Goal: Transaction & Acquisition: Purchase product/service

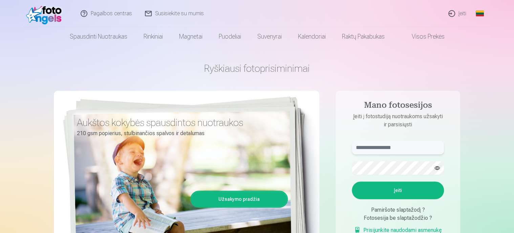
click at [358, 147] on input "text" at bounding box center [398, 148] width 92 height 14
click at [352, 181] on button "Įeiti" at bounding box center [398, 190] width 92 height 18
click at [439, 168] on button "button" at bounding box center [437, 167] width 13 height 13
click at [438, 167] on button "button" at bounding box center [437, 167] width 13 height 13
click at [395, 191] on button "Įeiti" at bounding box center [398, 190] width 92 height 18
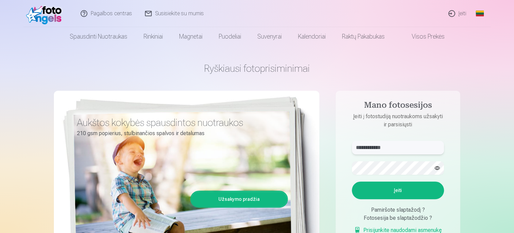
click at [369, 147] on input "**********" at bounding box center [398, 148] width 92 height 14
type input "**********"
click at [399, 189] on button "Įeiti" at bounding box center [398, 190] width 92 height 18
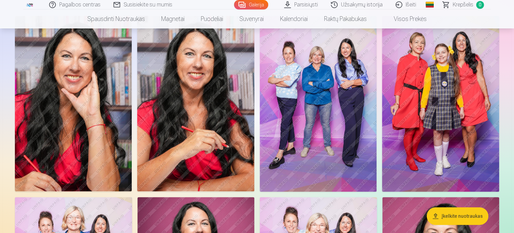
scroll to position [68, 0]
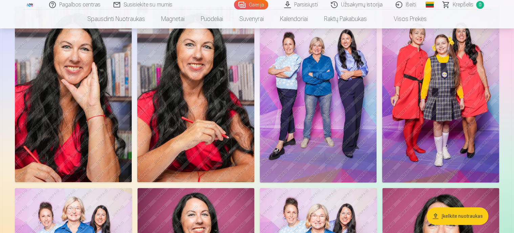
click at [327, 101] on img at bounding box center [318, 95] width 117 height 176
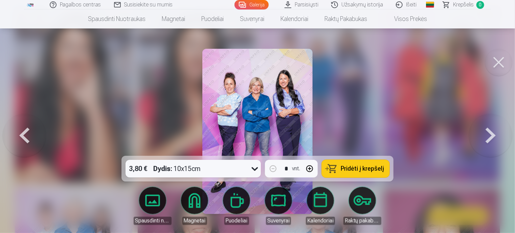
click at [359, 168] on span "Pridėti į krepšelį" at bounding box center [362, 169] width 43 height 6
click at [22, 131] on button at bounding box center [24, 131] width 43 height 35
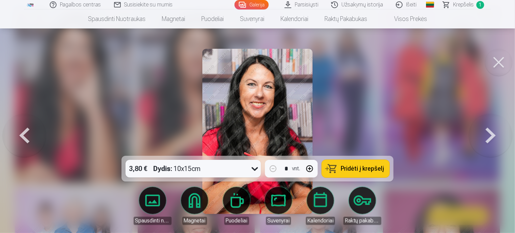
click at [22, 130] on button at bounding box center [24, 131] width 43 height 35
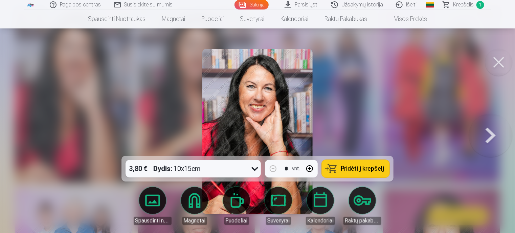
click at [22, 130] on div at bounding box center [257, 116] width 515 height 233
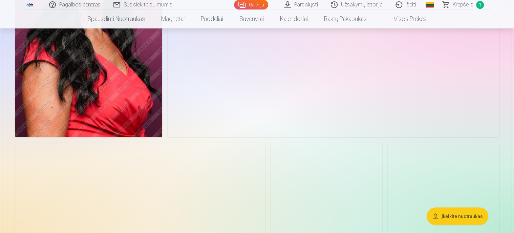
scroll to position [643, 0]
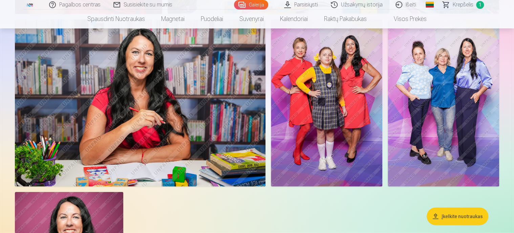
click at [323, 131] on img at bounding box center [326, 103] width 111 height 167
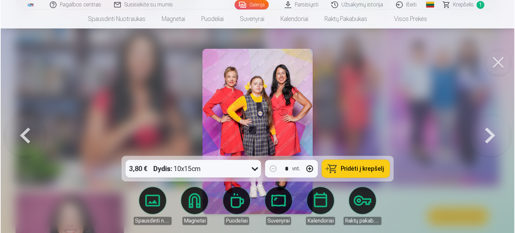
scroll to position [644, 0]
click at [355, 169] on span "Pridėti į krepšelį" at bounding box center [362, 169] width 43 height 6
click at [20, 135] on button at bounding box center [24, 131] width 43 height 35
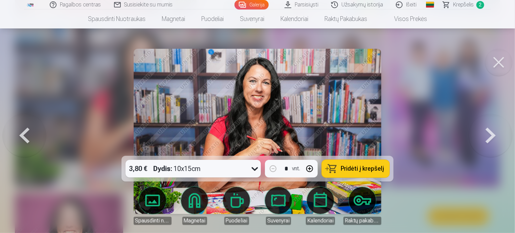
click at [353, 169] on span "Pridėti į krepšelį" at bounding box center [362, 169] width 43 height 6
click at [26, 134] on button at bounding box center [24, 131] width 43 height 35
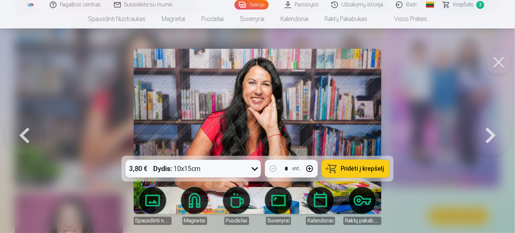
click at [24, 132] on button at bounding box center [24, 131] width 43 height 35
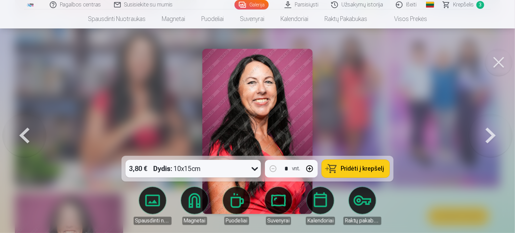
click at [24, 132] on button at bounding box center [24, 131] width 43 height 35
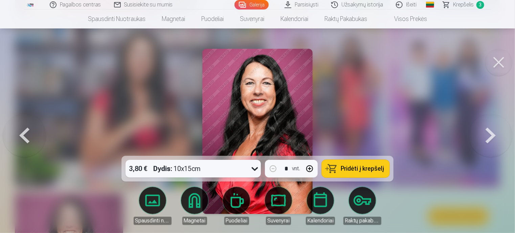
click at [24, 132] on button at bounding box center [24, 131] width 43 height 35
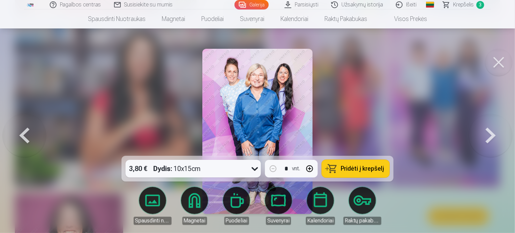
click at [24, 132] on button at bounding box center [24, 131] width 43 height 35
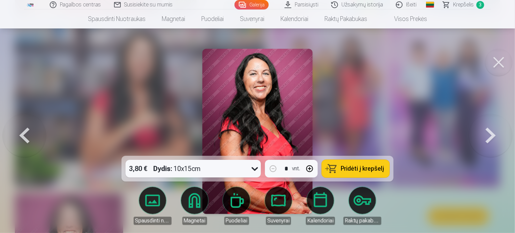
click at [24, 132] on button at bounding box center [24, 131] width 43 height 35
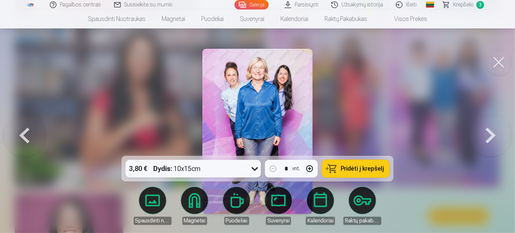
click at [24, 132] on button at bounding box center [24, 131] width 43 height 35
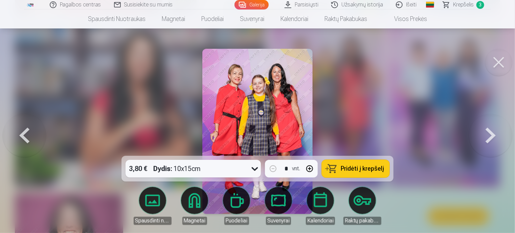
click at [24, 132] on button at bounding box center [24, 131] width 43 height 35
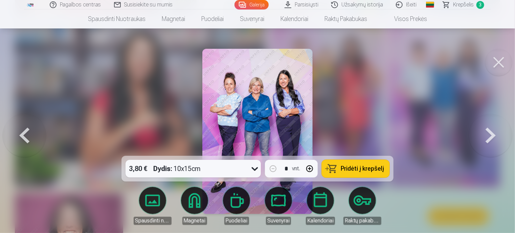
click at [24, 132] on button at bounding box center [24, 131] width 43 height 35
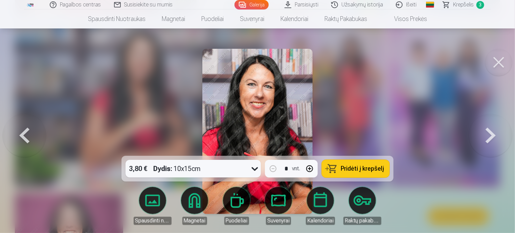
click at [24, 132] on button at bounding box center [24, 131] width 43 height 35
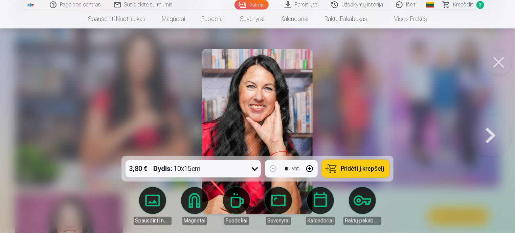
click at [490, 135] on button at bounding box center [490, 131] width 43 height 35
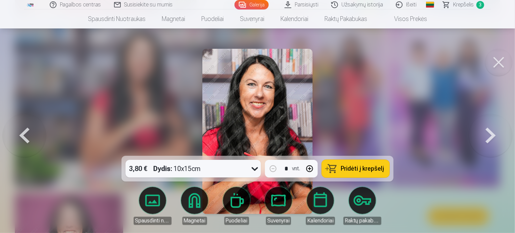
click at [347, 170] on span "Pridėti į krepšelį" at bounding box center [362, 169] width 43 height 6
click at [490, 135] on button at bounding box center [490, 131] width 43 height 35
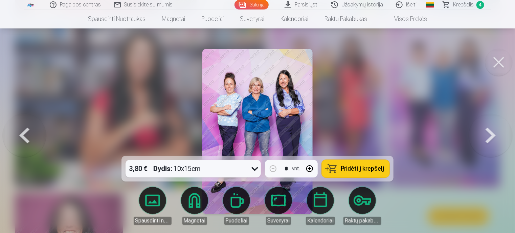
click at [490, 135] on button at bounding box center [490, 131] width 43 height 35
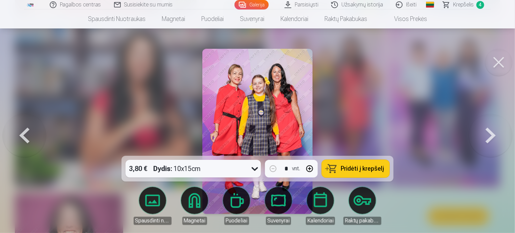
click at [490, 135] on button at bounding box center [490, 131] width 43 height 35
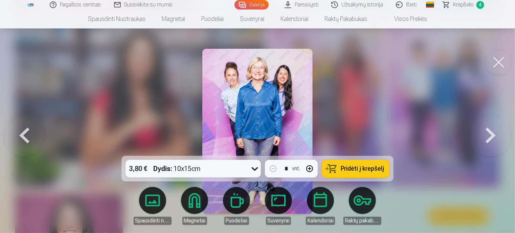
click at [490, 135] on button at bounding box center [490, 131] width 43 height 35
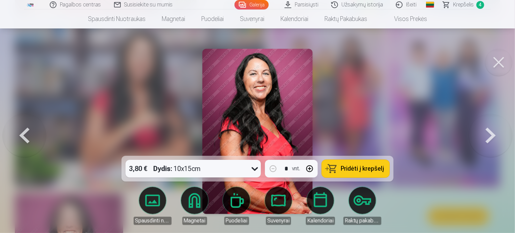
click at [490, 135] on button at bounding box center [490, 131] width 43 height 35
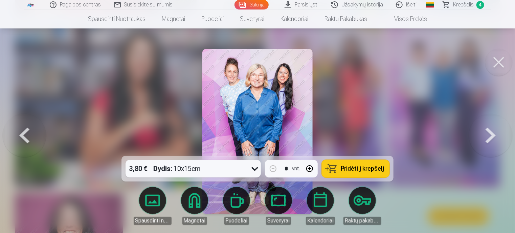
click at [490, 135] on button at bounding box center [490, 131] width 43 height 35
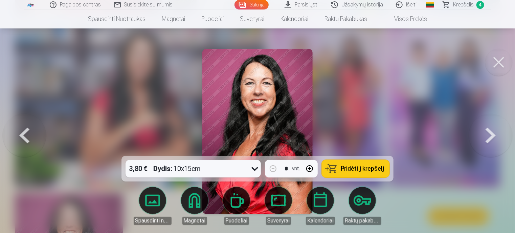
click at [490, 135] on button at bounding box center [490, 131] width 43 height 35
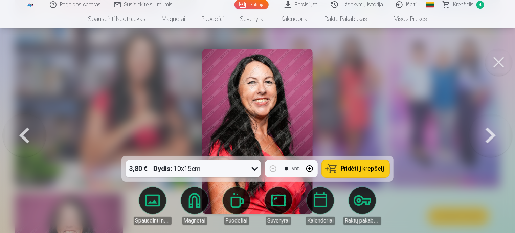
click at [490, 135] on button at bounding box center [490, 131] width 43 height 35
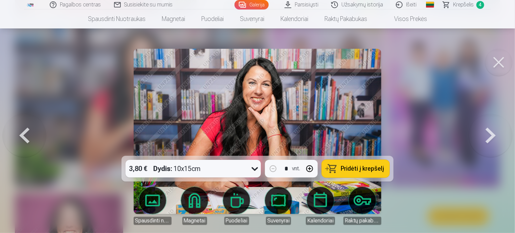
click at [495, 135] on button at bounding box center [490, 131] width 43 height 35
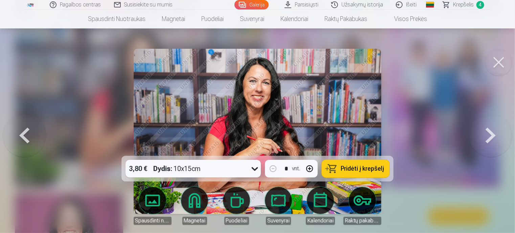
click at [21, 131] on button at bounding box center [24, 131] width 43 height 35
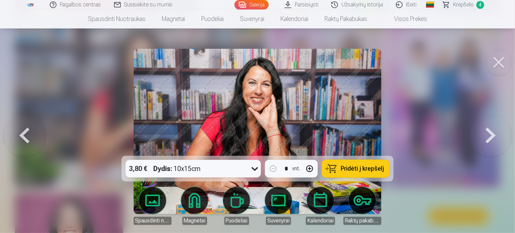
click at [356, 167] on span "Pridėti į krepšelį" at bounding box center [362, 169] width 43 height 6
click at [493, 135] on button at bounding box center [490, 131] width 43 height 35
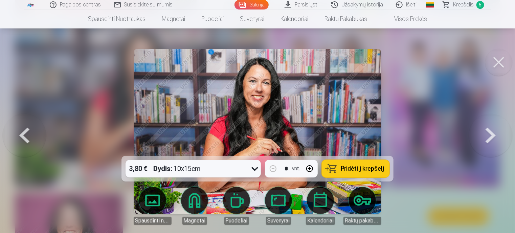
click at [493, 135] on button at bounding box center [490, 131] width 43 height 35
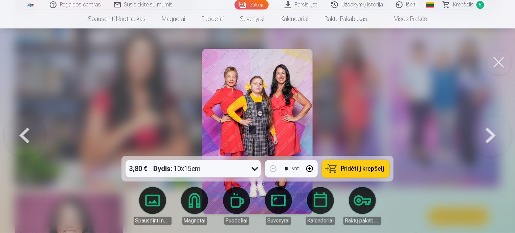
click at [493, 135] on button at bounding box center [490, 131] width 43 height 35
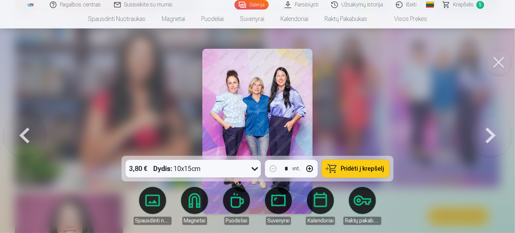
click at [493, 135] on button at bounding box center [490, 131] width 43 height 35
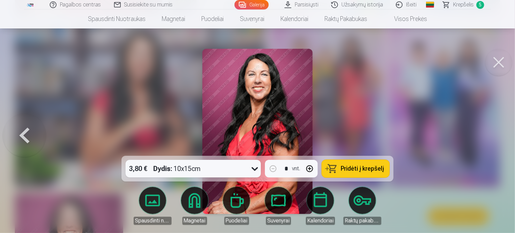
click at [493, 135] on div at bounding box center [257, 116] width 515 height 233
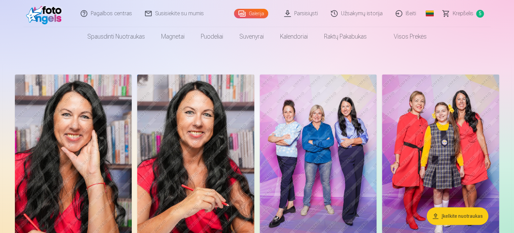
click at [192, 152] on img at bounding box center [195, 161] width 117 height 175
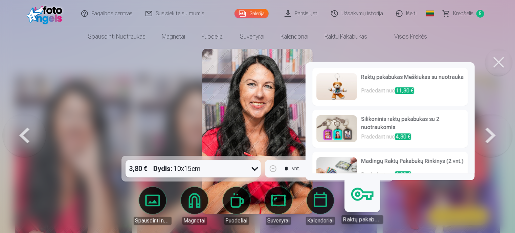
click at [361, 200] on link "Raktų pakabukas" at bounding box center [363, 203] width 42 height 42
click at [347, 129] on img at bounding box center [336, 128] width 41 height 27
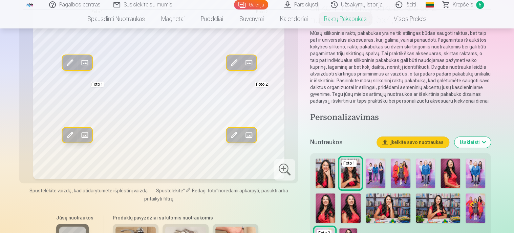
scroll to position [68, 0]
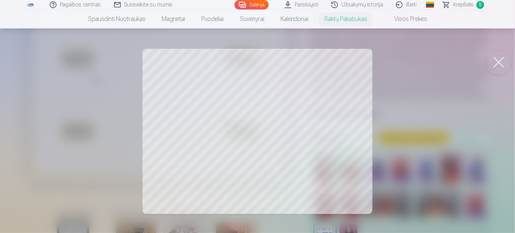
click at [172, 137] on div at bounding box center [257, 116] width 515 height 233
click at [362, 189] on div at bounding box center [257, 116] width 515 height 233
click at [363, 59] on div at bounding box center [257, 116] width 515 height 233
click at [364, 58] on div at bounding box center [257, 116] width 515 height 233
click at [502, 63] on button at bounding box center [498, 62] width 27 height 27
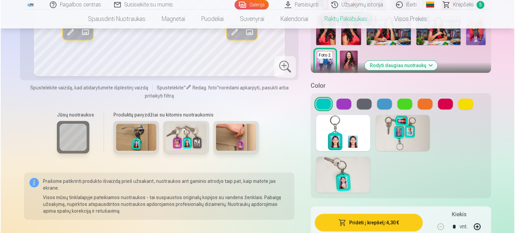
scroll to position [271, 0]
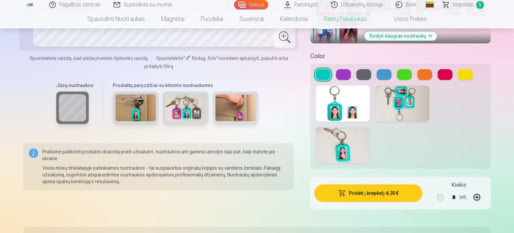
click at [383, 193] on button "Pridėti į krepšelį : 4,30 €" at bounding box center [368, 193] width 108 height 18
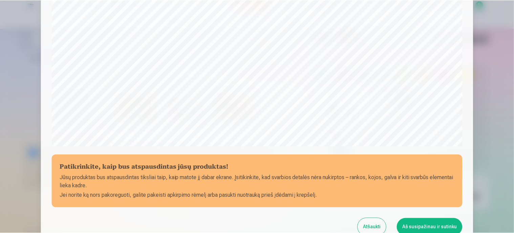
scroll to position [255, 0]
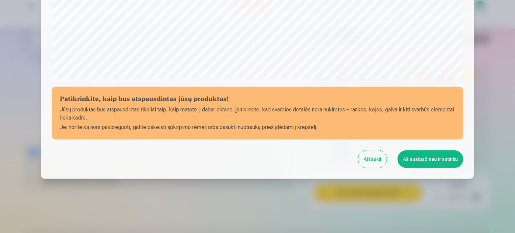
click at [374, 158] on button "Atšaukti" at bounding box center [372, 159] width 28 height 18
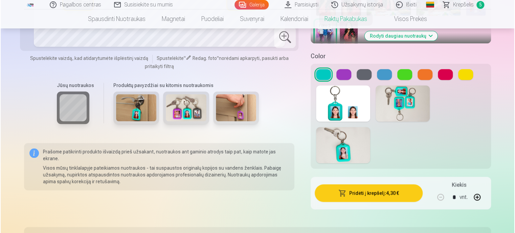
scroll to position [68, 0]
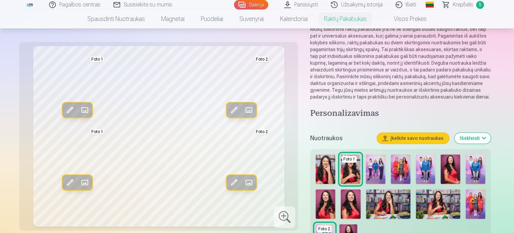
click at [64, 158] on div "Redag. foto Pakeisti Foto 1 Redag. foto Pakeisti Foto 2 Redag. foto Pakeisti Fo…" at bounding box center [158, 136] width 270 height 180
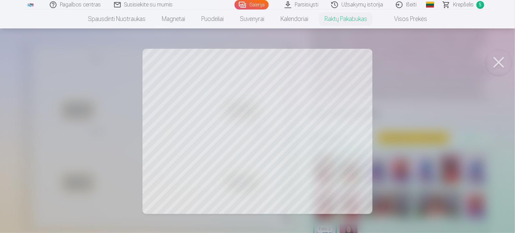
click at [155, 60] on div at bounding box center [257, 116] width 515 height 233
click at [192, 180] on div at bounding box center [257, 116] width 515 height 233
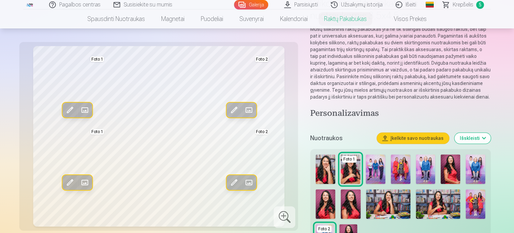
click at [84, 182] on span at bounding box center [84, 182] width 11 height 11
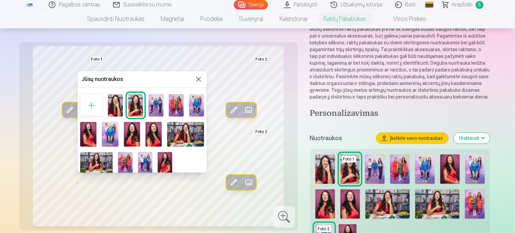
click at [81, 217] on div at bounding box center [257, 116] width 515 height 233
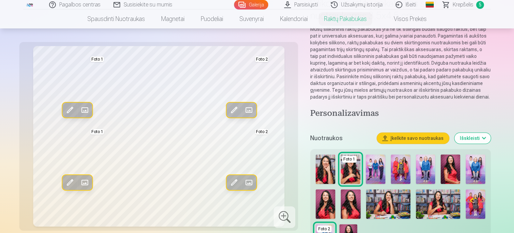
click at [70, 181] on span at bounding box center [69, 182] width 11 height 11
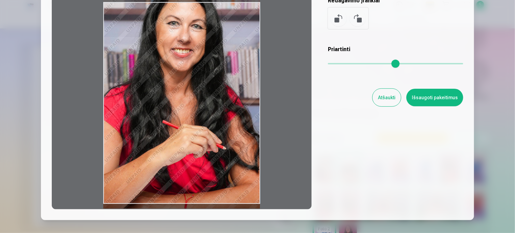
drag, startPoint x: 248, startPoint y: 204, endPoint x: 245, endPoint y: 174, distance: 30.0
click at [245, 174] on div at bounding box center [182, 103] width 260 height 213
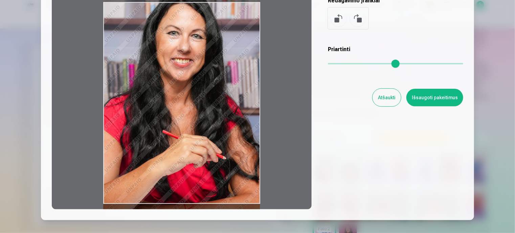
drag, startPoint x: 236, startPoint y: 185, endPoint x: 236, endPoint y: 194, distance: 8.5
click at [236, 194] on div at bounding box center [182, 103] width 260 height 213
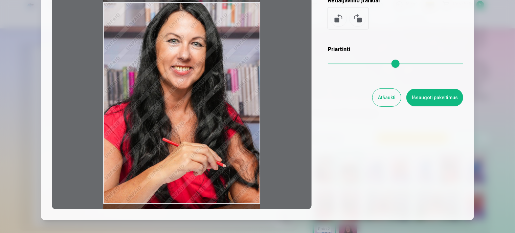
drag, startPoint x: 214, startPoint y: 178, endPoint x: 216, endPoint y: 188, distance: 10.0
click at [216, 188] on div at bounding box center [182, 103] width 260 height 213
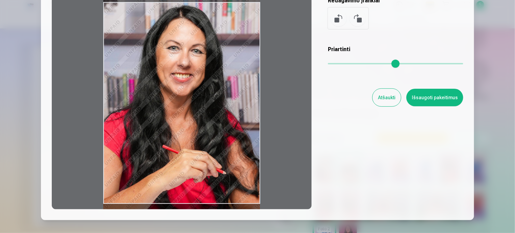
drag, startPoint x: 226, startPoint y: 143, endPoint x: 223, endPoint y: 146, distance: 5.0
click at [223, 146] on div at bounding box center [182, 103] width 260 height 213
click at [431, 96] on button "Išsaugoti pakeitimus" at bounding box center [435, 98] width 57 height 18
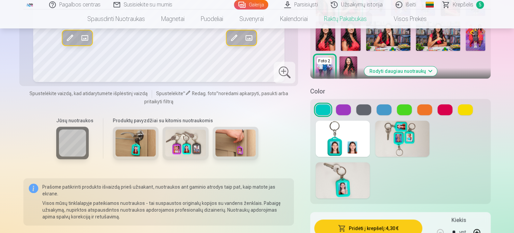
scroll to position [237, 0]
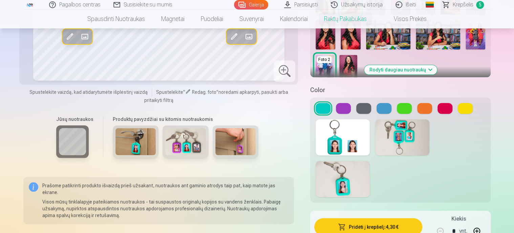
click at [322, 107] on button at bounding box center [322, 108] width 15 height 11
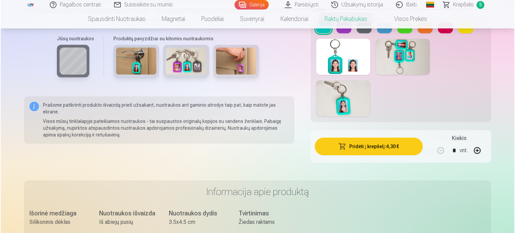
scroll to position [338, 0]
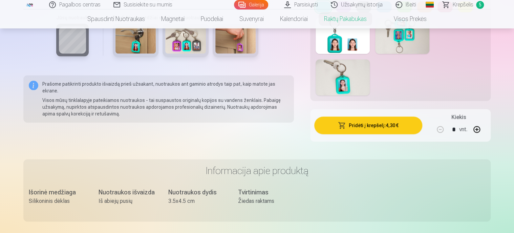
click at [386, 126] on button "Pridėti į krepšelį : 4,30 €" at bounding box center [368, 125] width 108 height 18
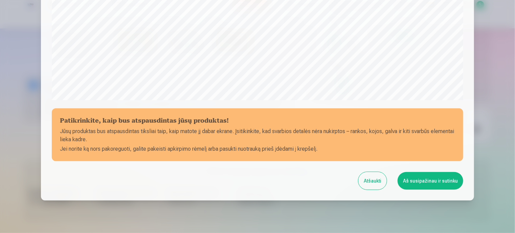
scroll to position [255, 0]
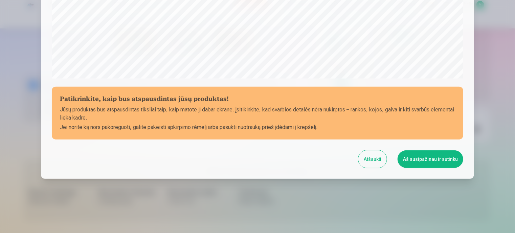
click at [427, 160] on button "Aš susipažinau ir sutinku" at bounding box center [431, 159] width 66 height 18
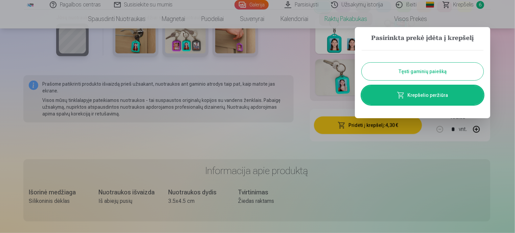
click at [428, 92] on link "Krepšelio peržiūra" at bounding box center [423, 95] width 122 height 19
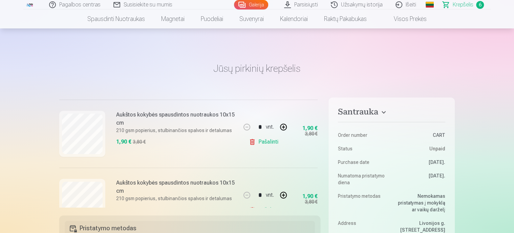
scroll to position [34, 0]
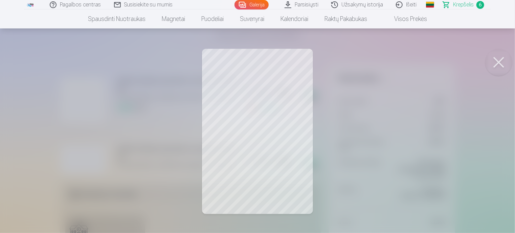
click at [495, 61] on button at bounding box center [498, 62] width 27 height 27
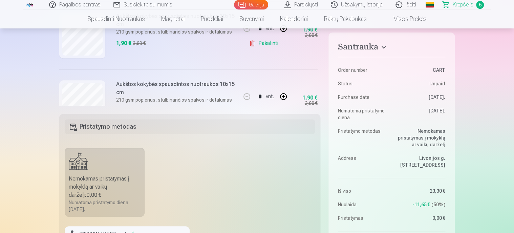
scroll to position [166, 0]
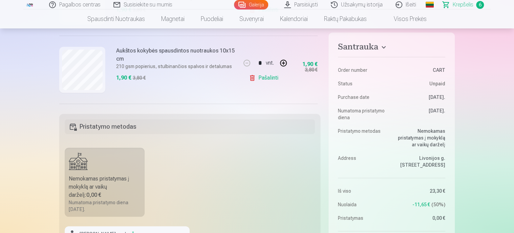
click at [257, 78] on link "Pašalinti" at bounding box center [265, 78] width 32 height 14
click at [249, 78] on link "Pašalinti" at bounding box center [265, 78] width 32 height 14
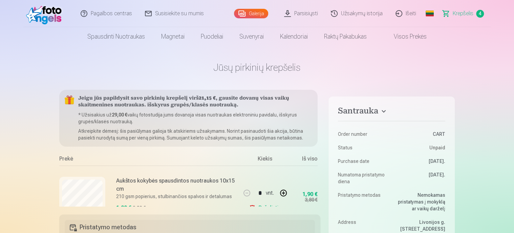
scroll to position [0, 0]
click at [259, 14] on link "Galerija" at bounding box center [251, 13] width 34 height 9
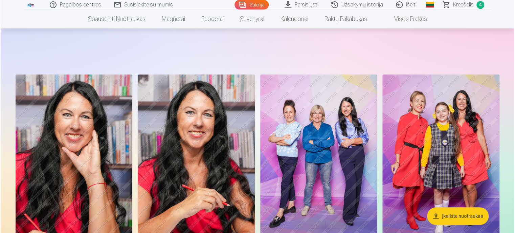
scroll to position [34, 0]
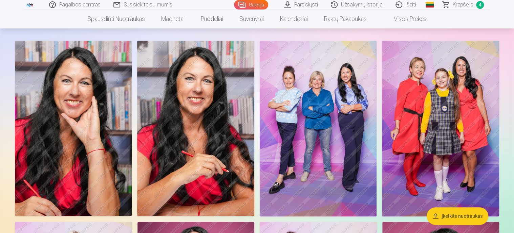
click at [199, 114] on img at bounding box center [195, 128] width 117 height 175
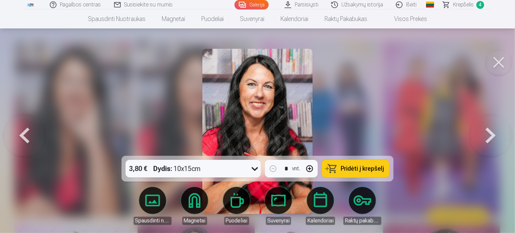
click at [361, 170] on span "Pridėti į krepšelį" at bounding box center [362, 169] width 43 height 6
click at [461, 5] on span "Krepšelis" at bounding box center [463, 5] width 21 height 8
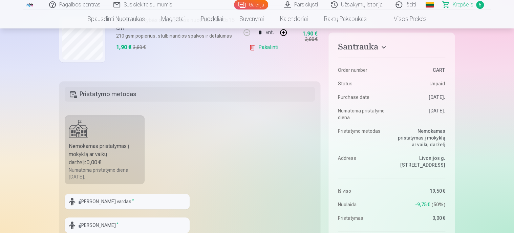
scroll to position [169, 0]
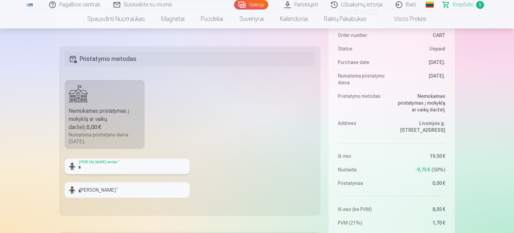
click at [81, 166] on input "text" at bounding box center [127, 166] width 125 height 16
type input "****"
type input "**********"
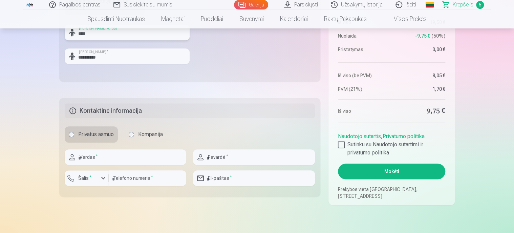
scroll to position [305, 0]
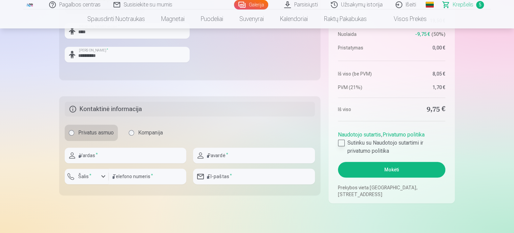
click at [342, 143] on div at bounding box center [341, 142] width 7 height 7
click at [83, 157] on input "text" at bounding box center [126, 156] width 122 height 16
type input "****"
type input "**********"
type input "*********"
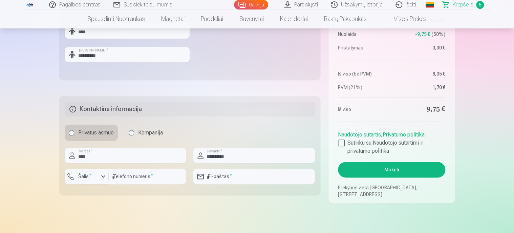
type input "**********"
click at [114, 176] on input "*********" at bounding box center [148, 177] width 78 height 16
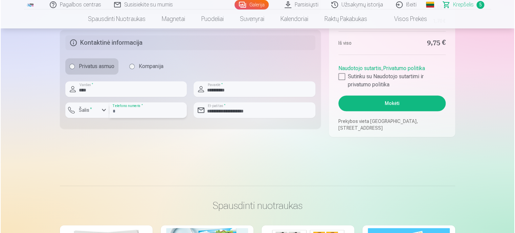
scroll to position [372, 0]
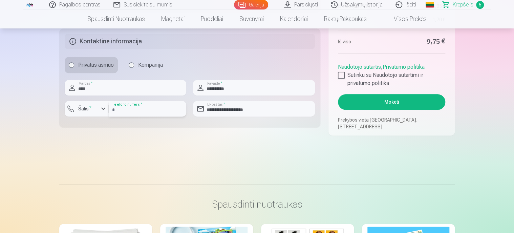
type input "**********"
click at [389, 103] on button "Mokėti" at bounding box center [391, 102] width 107 height 16
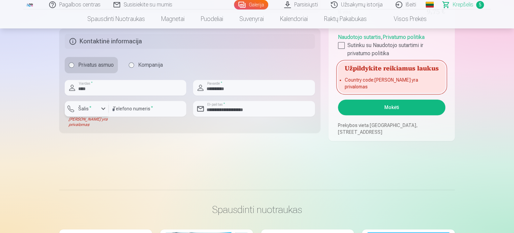
click at [102, 109] on div "button" at bounding box center [103, 109] width 8 height 8
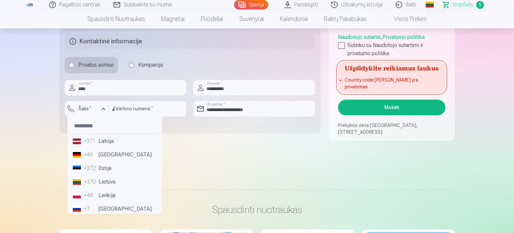
click at [107, 182] on li "+370 Lietuva" at bounding box center [114, 182] width 89 height 14
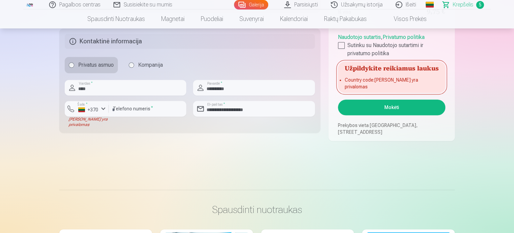
click at [392, 108] on button "Mokėti" at bounding box center [391, 108] width 107 height 16
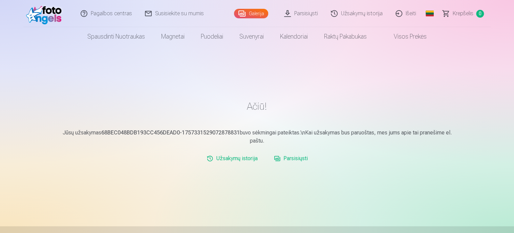
click at [301, 15] on link "Parsisiųsti" at bounding box center [301, 13] width 47 height 27
